Goal: Task Accomplishment & Management: Use online tool/utility

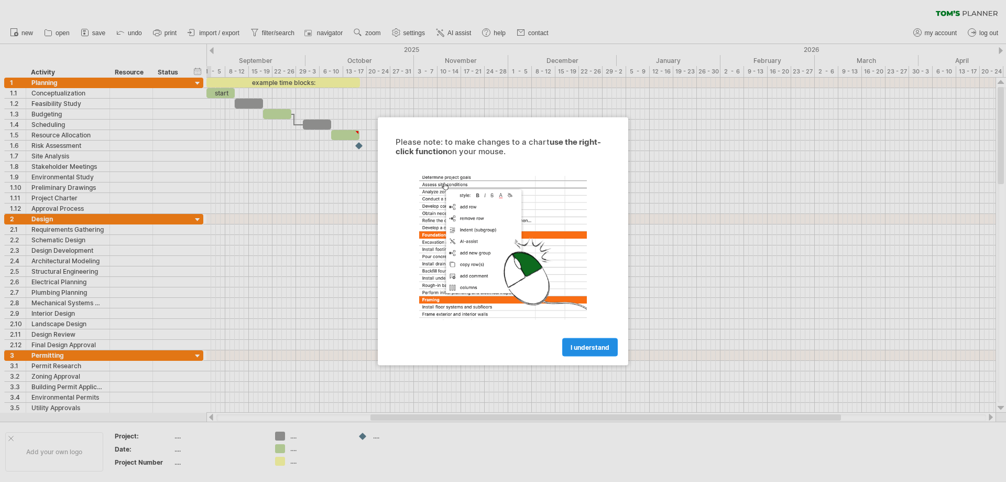
click at [593, 346] on span "I understand" at bounding box center [590, 347] width 39 height 8
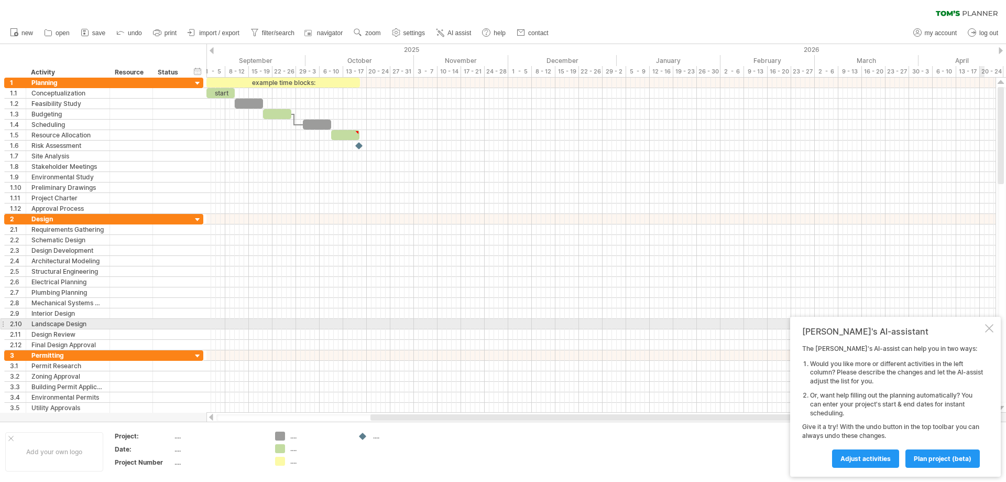
click at [990, 328] on div at bounding box center [989, 328] width 8 height 8
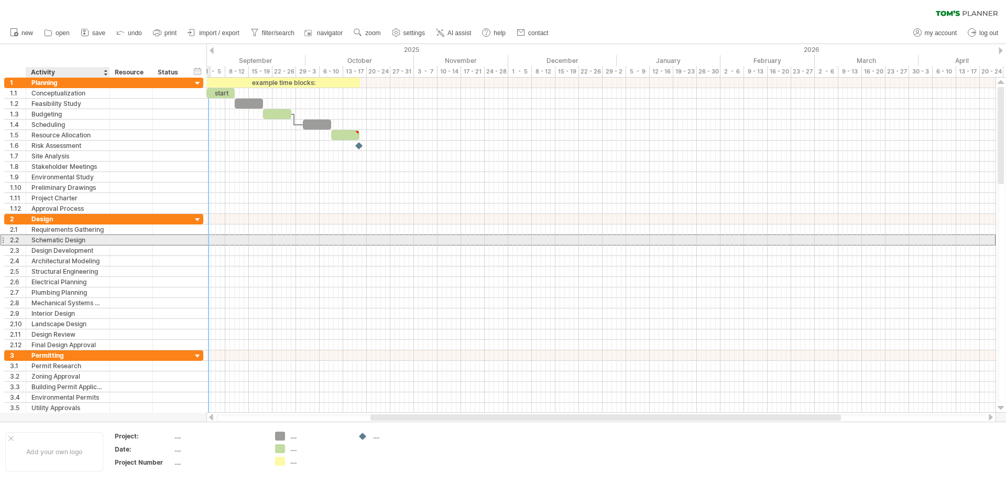
click at [69, 242] on div "Schematic Design" at bounding box center [67, 240] width 73 height 10
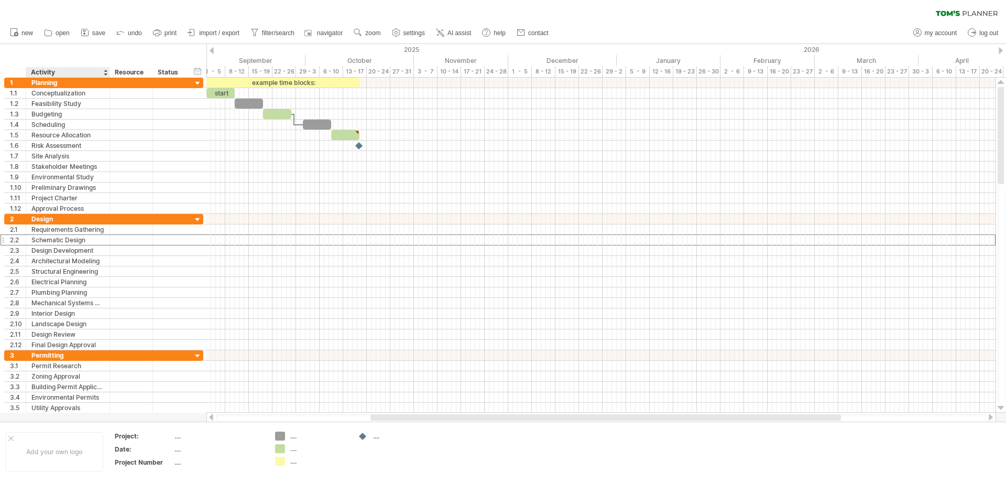
click at [102, 74] on div "Activity" at bounding box center [67, 72] width 73 height 10
click at [85, 87] on div "Planning" at bounding box center [67, 83] width 73 height 10
click at [198, 83] on div at bounding box center [198, 84] width 10 height 10
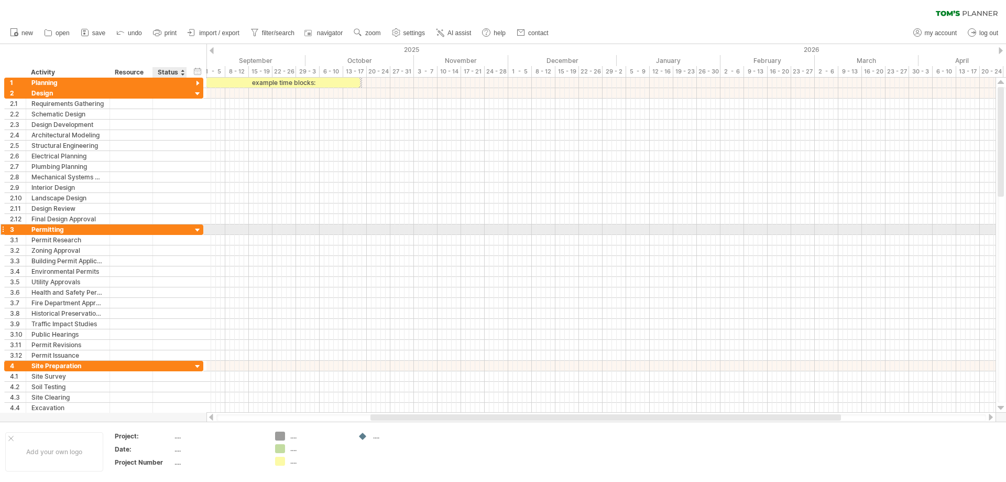
click at [198, 230] on div at bounding box center [198, 230] width 10 height 10
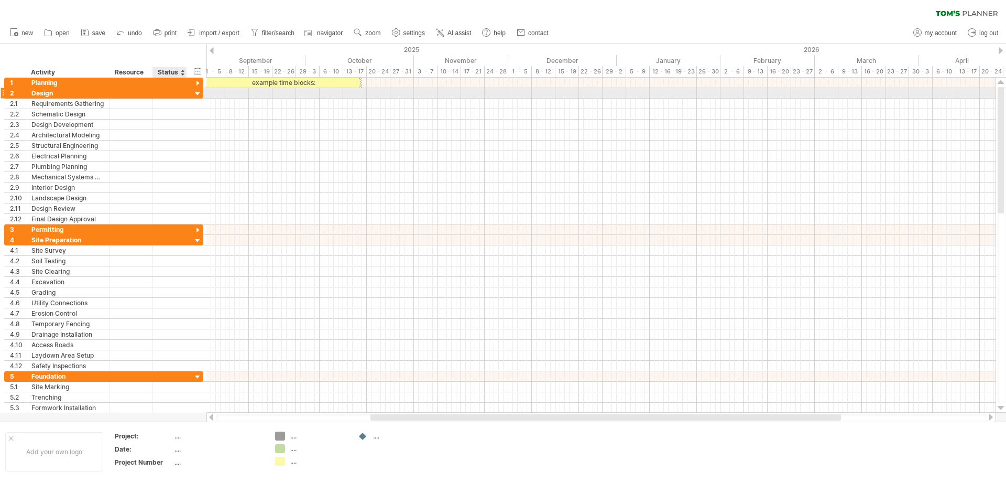
click at [198, 92] on div at bounding box center [198, 94] width 10 height 10
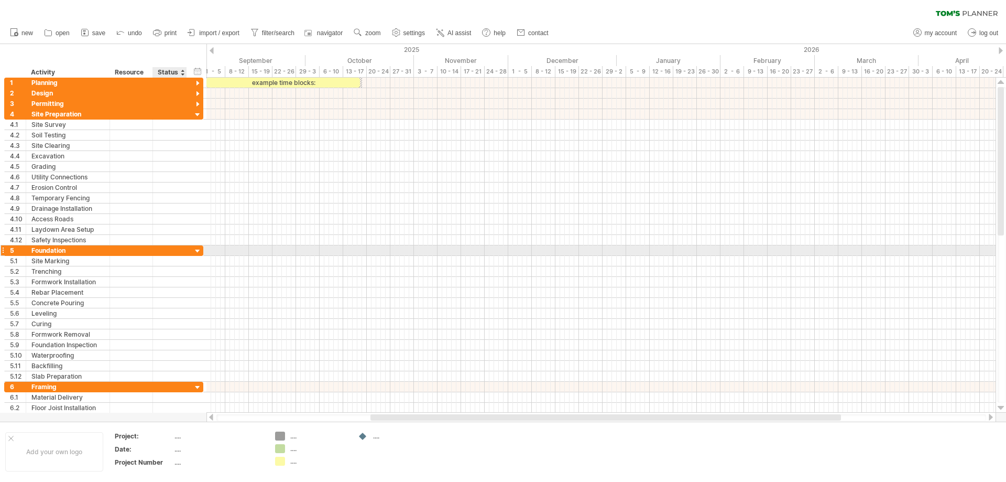
click at [196, 250] on div at bounding box center [198, 251] width 10 height 10
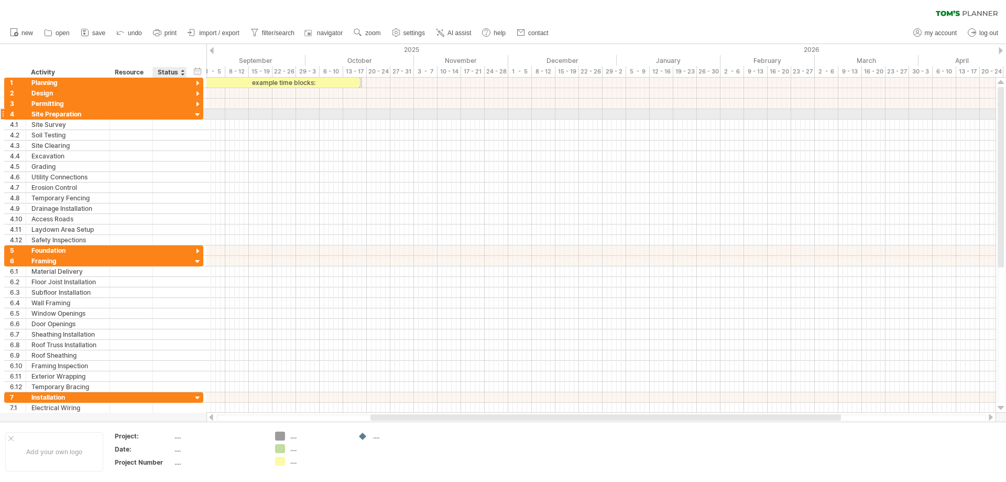
click at [197, 113] on div at bounding box center [198, 115] width 10 height 10
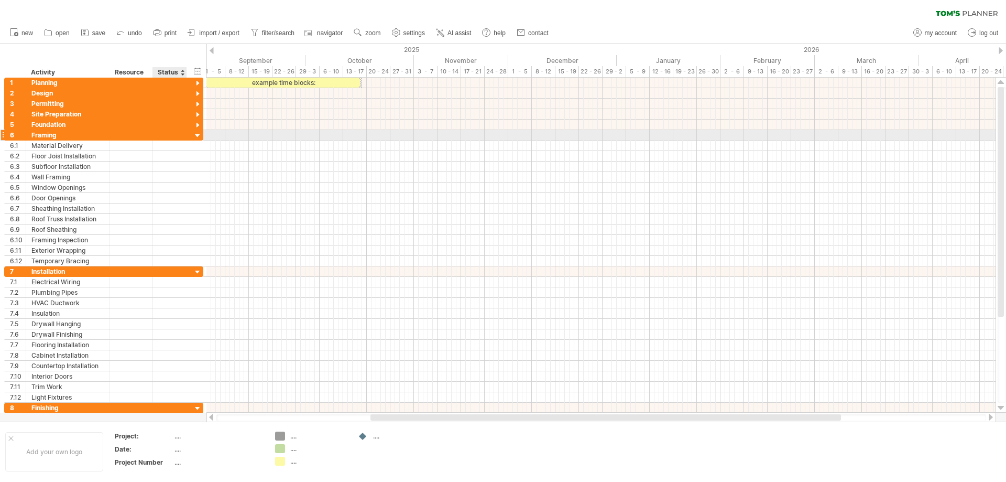
click at [199, 133] on div at bounding box center [198, 136] width 10 height 10
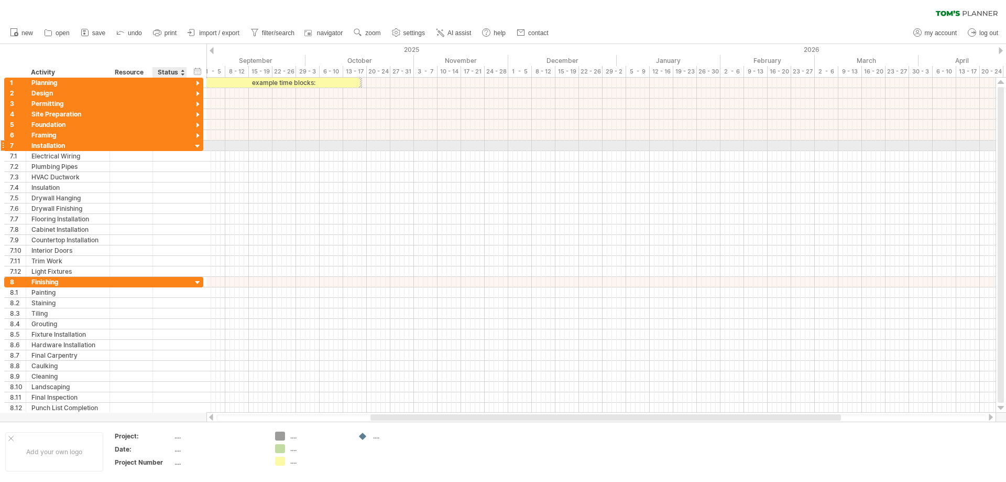
click at [196, 145] on div at bounding box center [198, 147] width 10 height 10
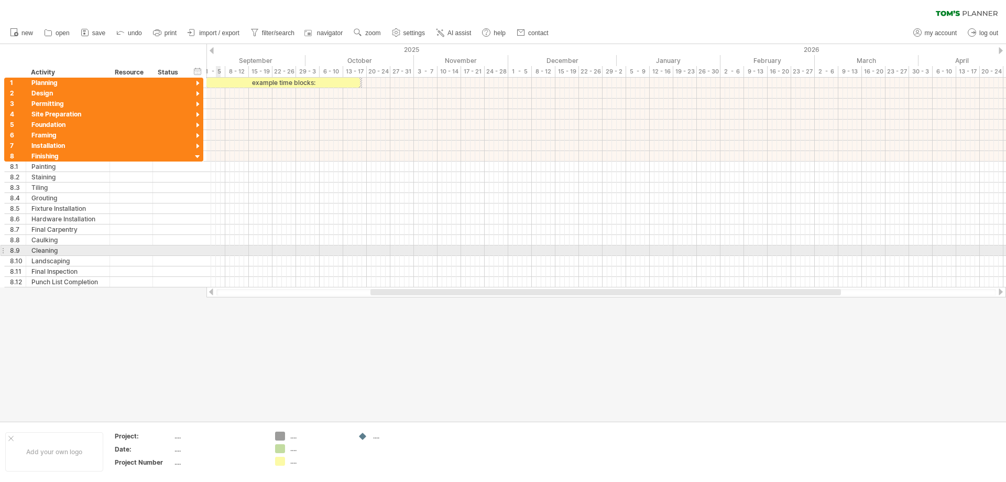
click at [216, 252] on div at bounding box center [607, 250] width 800 height 10
drag, startPoint x: 220, startPoint y: 251, endPoint x: 300, endPoint y: 250, distance: 80.2
click at [300, 250] on div at bounding box center [607, 250] width 800 height 10
click at [49, 246] on div "Cleaning" at bounding box center [67, 250] width 73 height 10
click at [4, 250] on div at bounding box center [3, 250] width 4 height 11
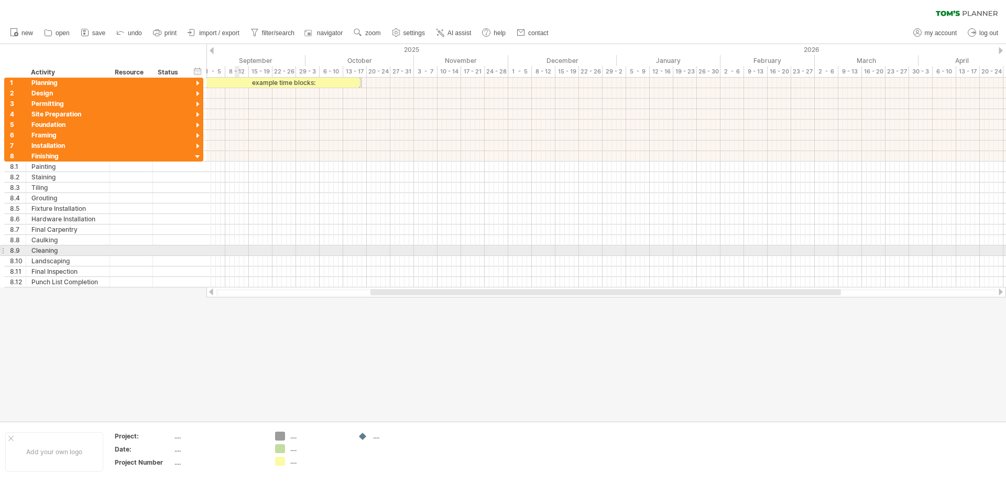
click at [3, 252] on div at bounding box center [3, 250] width 4 height 11
click at [211, 249] on div at bounding box center [607, 250] width 800 height 10
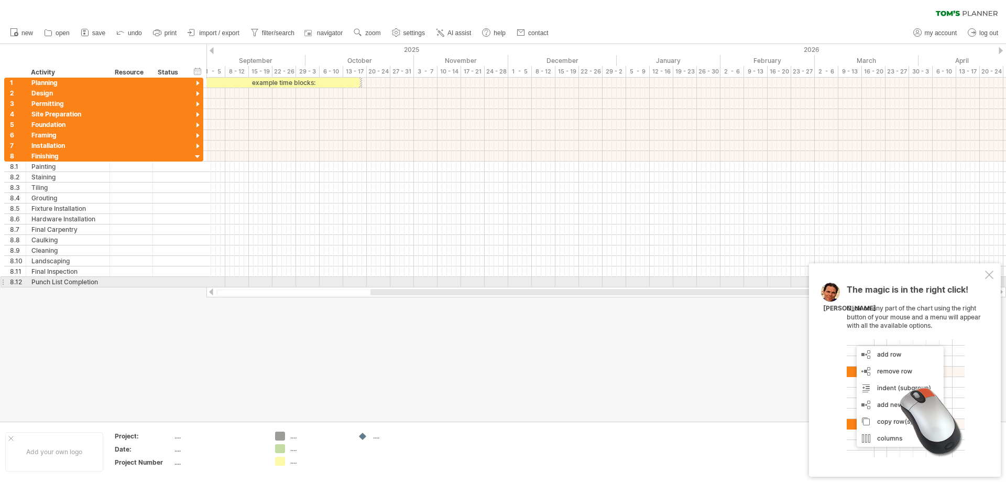
click at [988, 277] on div at bounding box center [989, 274] width 8 height 8
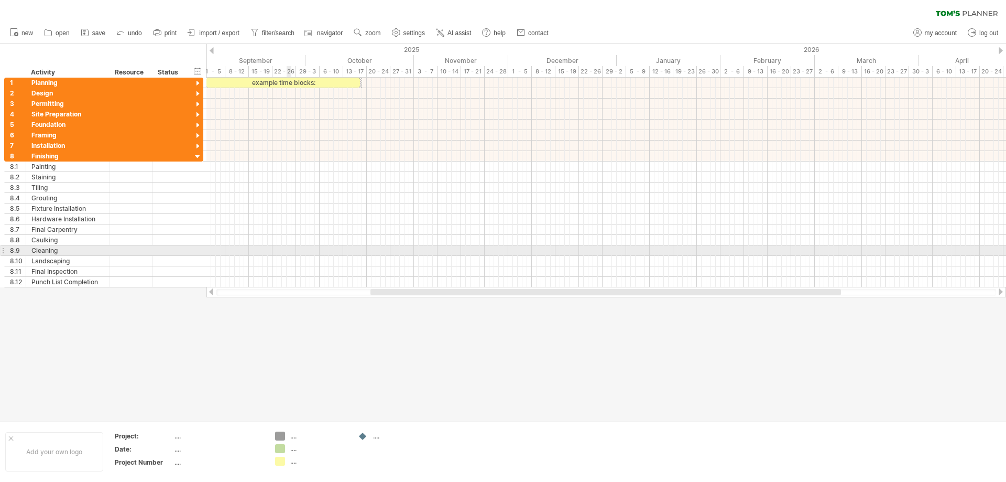
drag, startPoint x: 214, startPoint y: 252, endPoint x: 291, endPoint y: 250, distance: 77.1
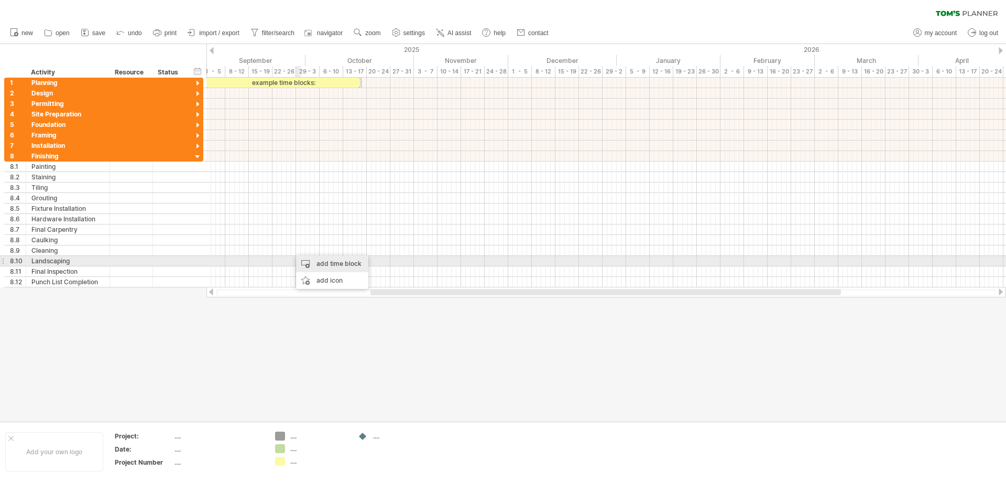
click at [344, 263] on div "add time block" at bounding box center [332, 263] width 72 height 17
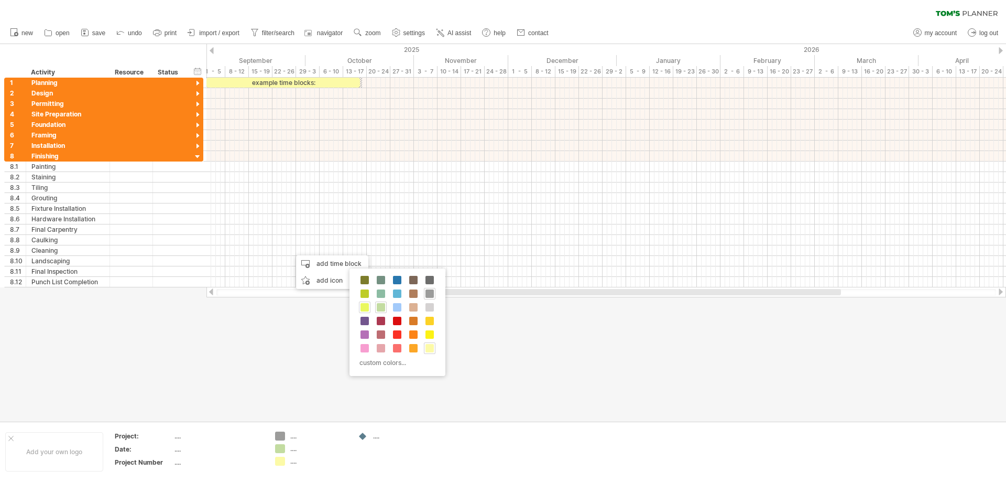
click at [367, 307] on span at bounding box center [365, 307] width 8 height 8
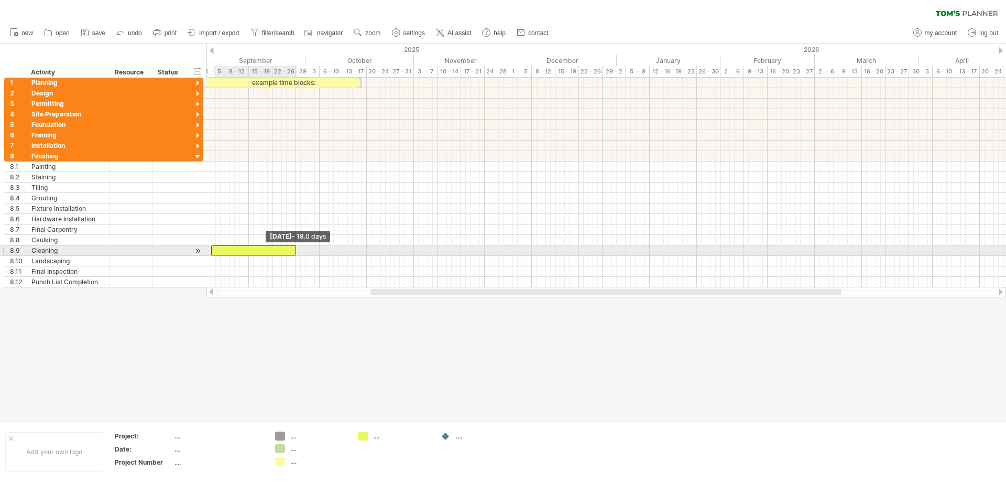
drag, startPoint x: 292, startPoint y: 248, endPoint x: 212, endPoint y: 249, distance: 80.2
click at [212, 249] on span at bounding box center [211, 250] width 4 height 10
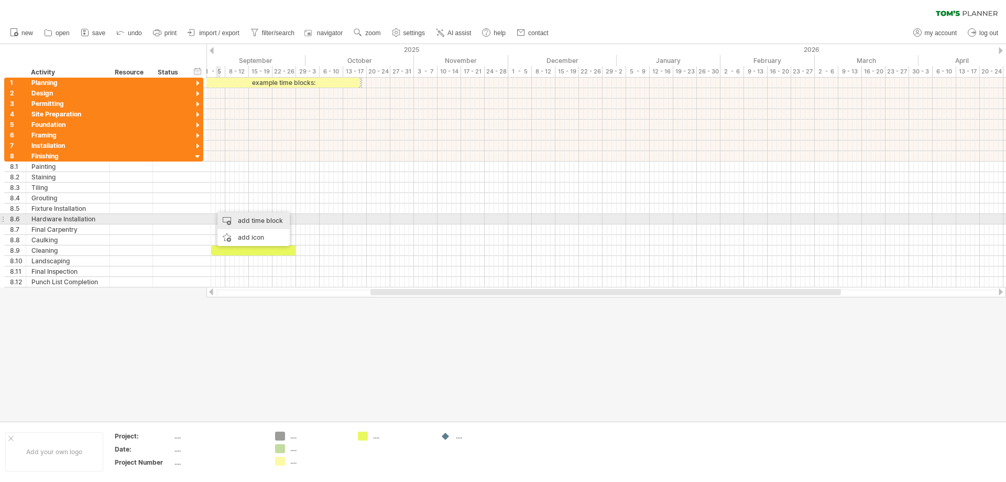
click at [251, 223] on div "add time block" at bounding box center [254, 220] width 72 height 17
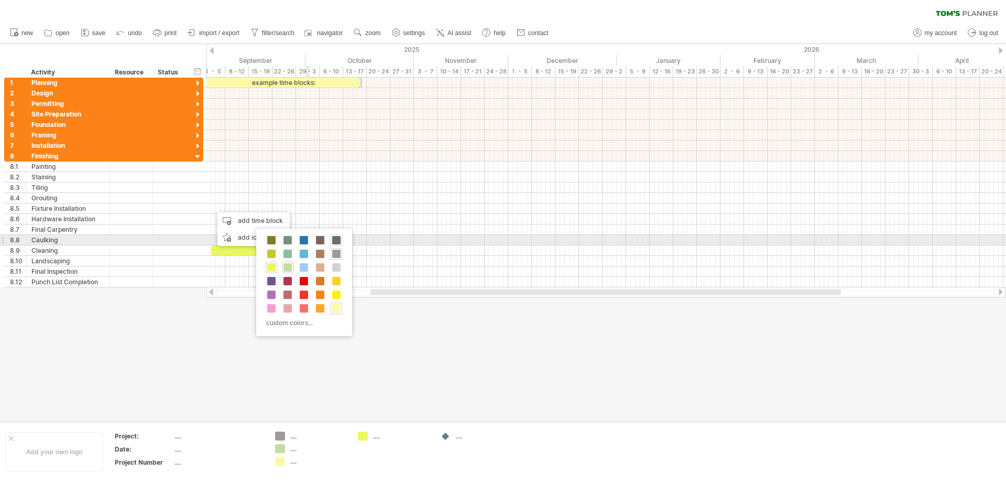
click at [335, 240] on span at bounding box center [336, 240] width 8 height 8
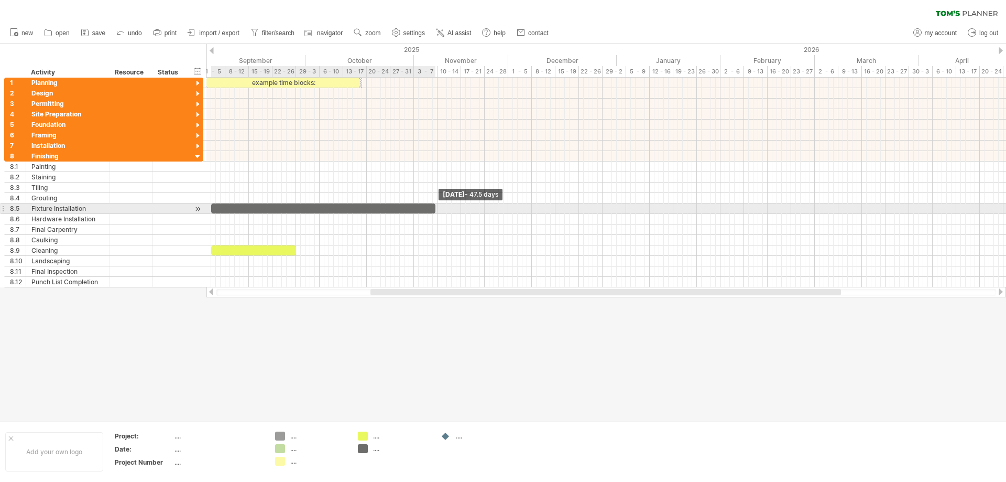
drag, startPoint x: 215, startPoint y: 209, endPoint x: 435, endPoint y: 208, distance: 220.2
click at [435, 208] on span at bounding box center [435, 208] width 4 height 10
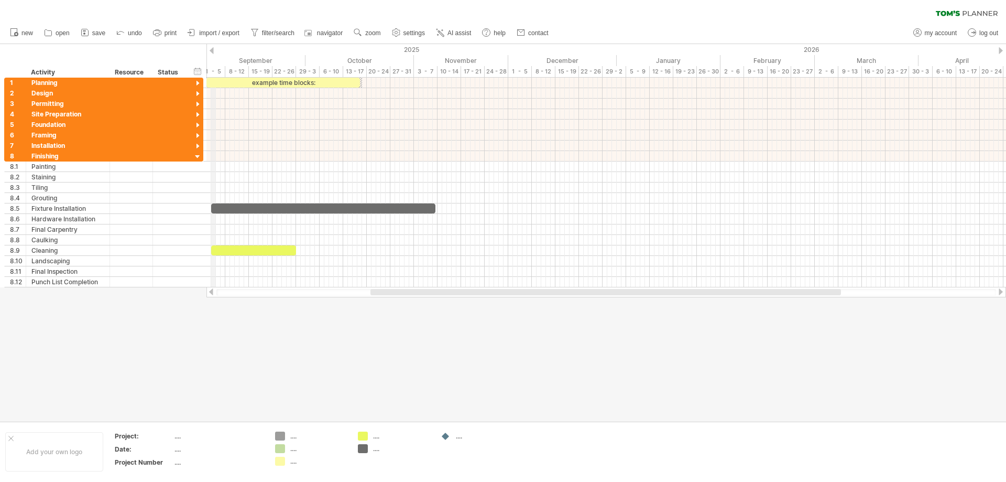
click at [214, 52] on div "2025" at bounding box center [1, 49] width 1231 height 11
click at [213, 50] on div at bounding box center [212, 50] width 4 height 7
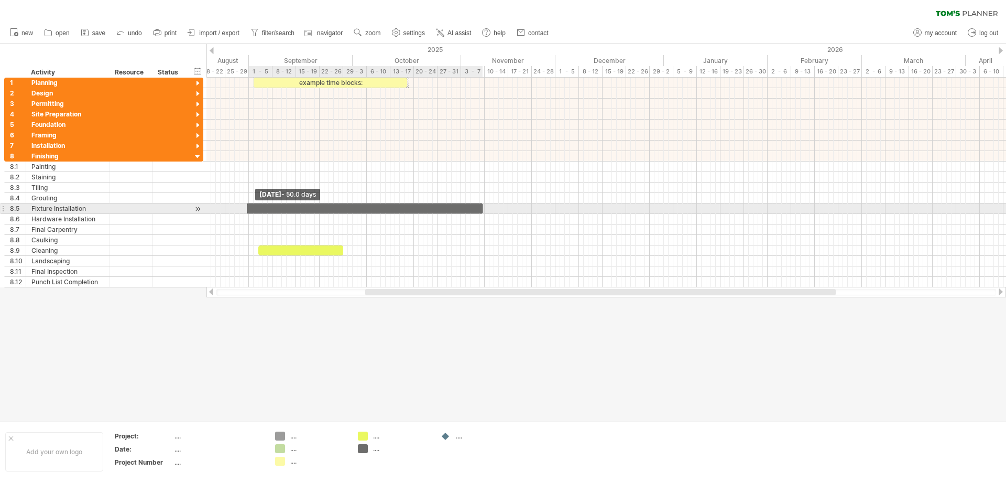
drag, startPoint x: 258, startPoint y: 205, endPoint x: 248, endPoint y: 203, distance: 10.1
click at [248, 203] on span at bounding box center [247, 208] width 4 height 10
drag, startPoint x: 247, startPoint y: 207, endPoint x: 277, endPoint y: 204, distance: 30.5
click at [277, 204] on span at bounding box center [277, 208] width 4 height 10
